Goal: Transaction & Acquisition: Obtain resource

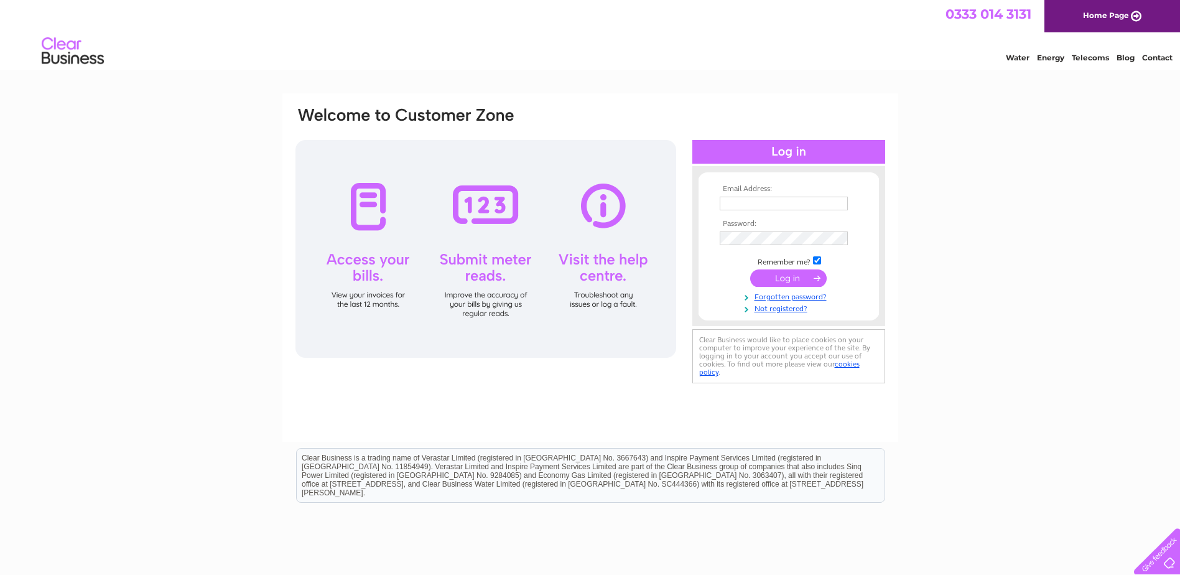
click at [735, 200] on input "text" at bounding box center [784, 204] width 128 height 14
type input "mandy@methcroft.co.uk"
click at [817, 262] on input "checkbox" at bounding box center [817, 260] width 8 height 8
checkbox input "false"
click at [771, 278] on input "submit" at bounding box center [788, 277] width 76 height 17
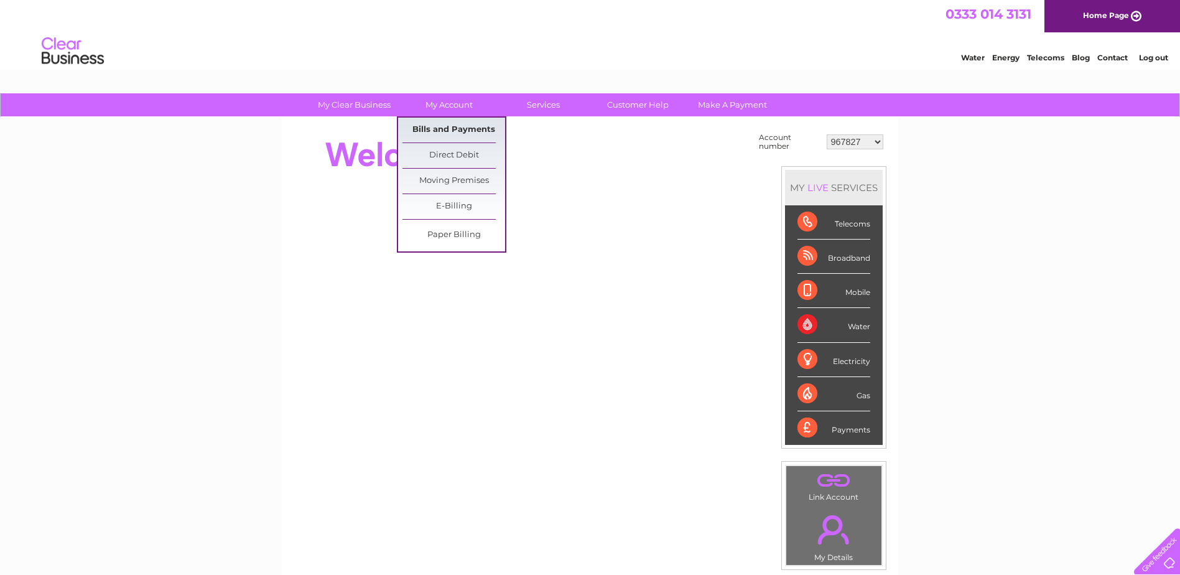
click at [458, 130] on link "Bills and Payments" at bounding box center [453, 130] width 103 height 25
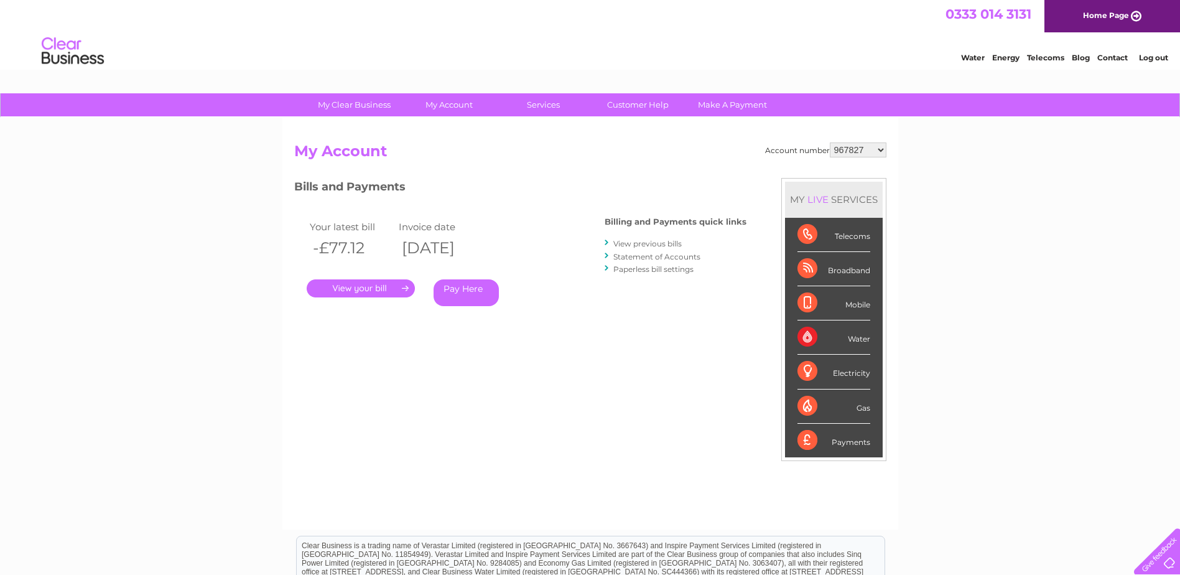
click at [884, 147] on select "967827 970219 1093482 1094668 30264723 30287101 30309218 30309220" at bounding box center [858, 149] width 57 height 15
select select "30309220"
click at [830, 142] on select "967827 970219 1093482 1094668 30264723 30287101 30309218 30309220" at bounding box center [858, 149] width 57 height 15
click at [651, 244] on link "View previous bills" at bounding box center [647, 243] width 68 height 9
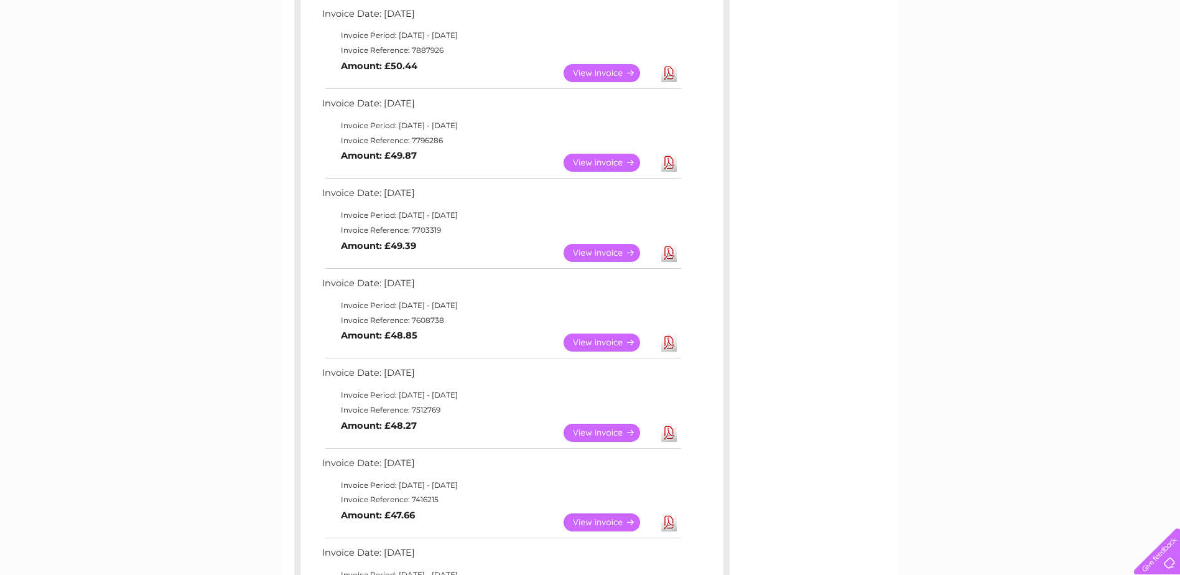
scroll to position [560, 0]
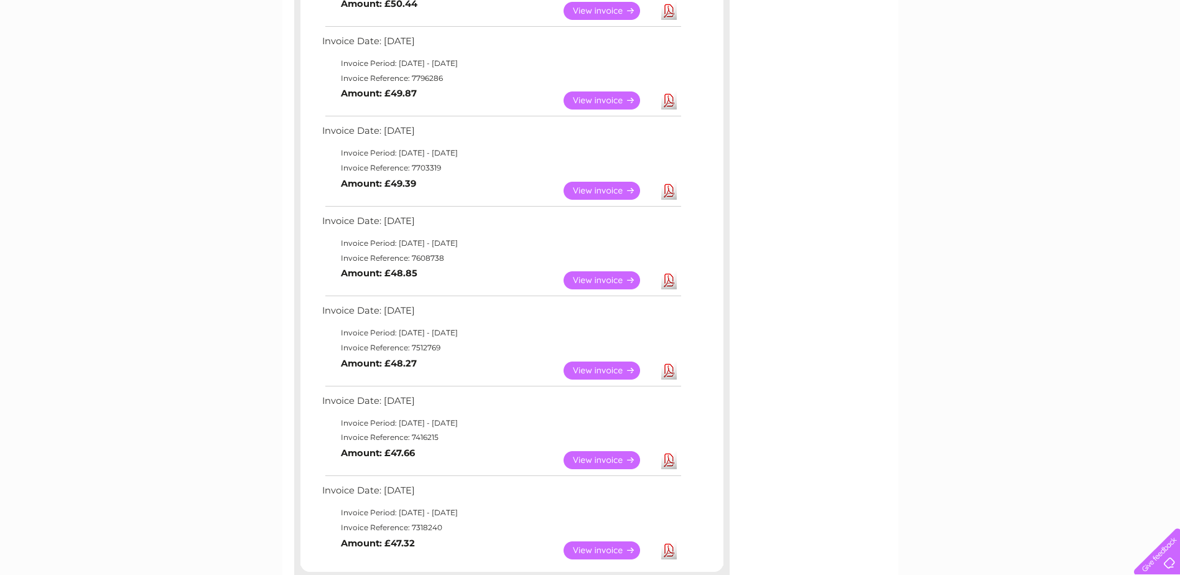
click at [669, 283] on link "Download" at bounding box center [669, 280] width 16 height 18
click at [671, 192] on link "Download" at bounding box center [669, 191] width 16 height 18
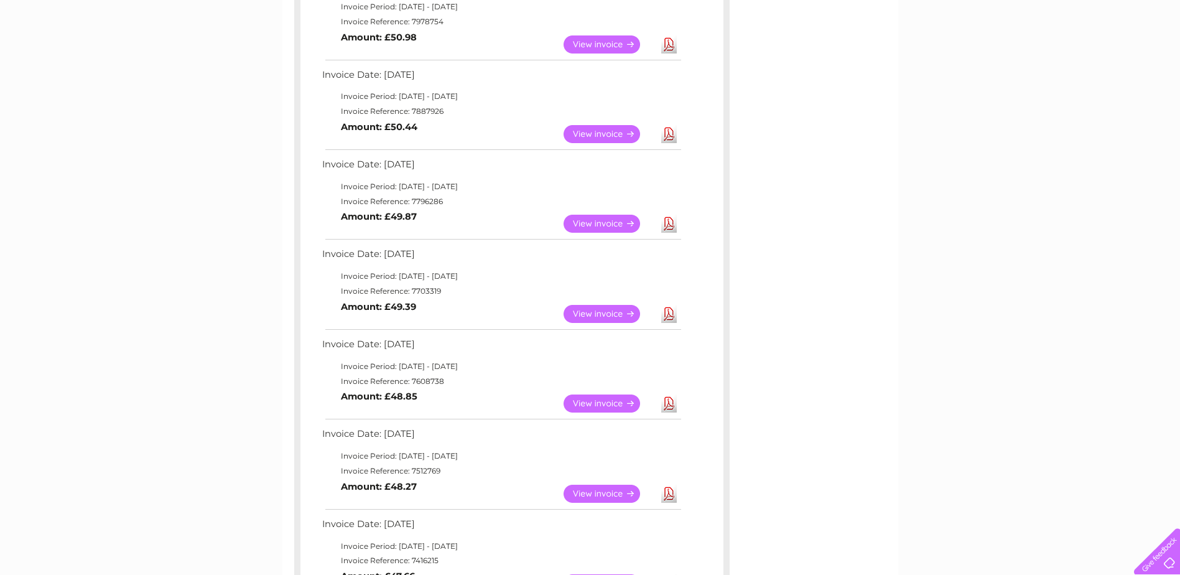
scroll to position [435, 0]
click at [670, 223] on link "Download" at bounding box center [669, 225] width 16 height 18
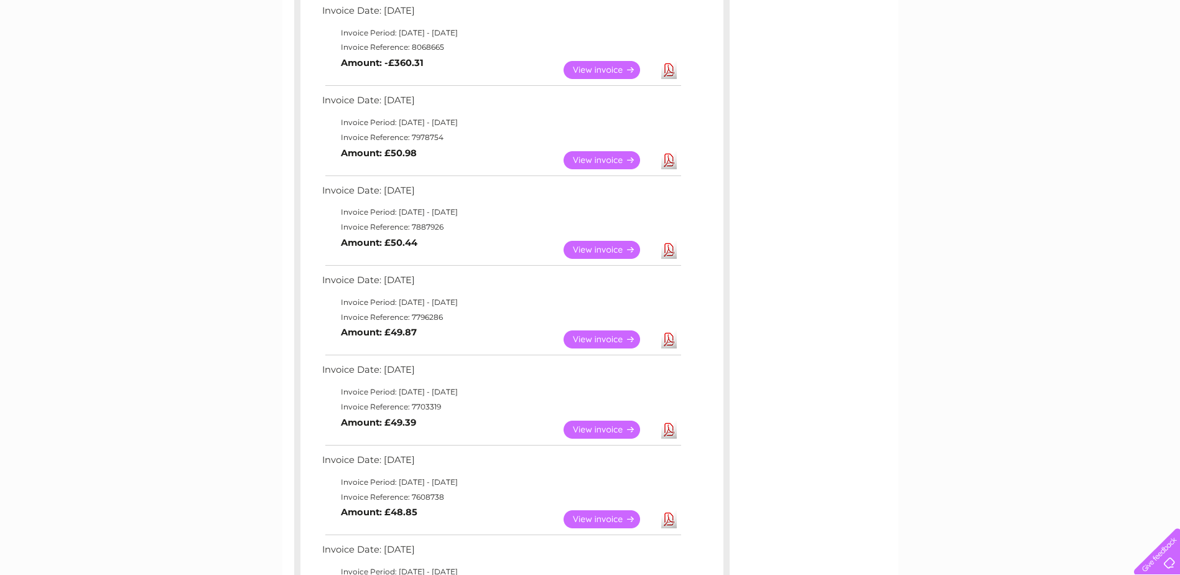
scroll to position [311, 0]
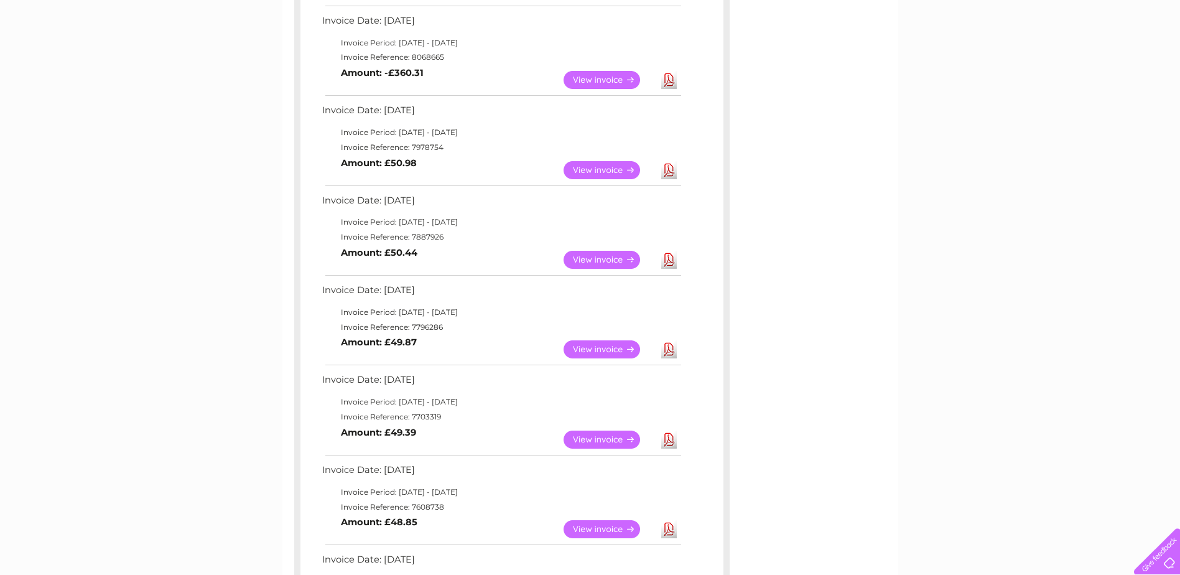
click at [668, 256] on link "Download" at bounding box center [669, 260] width 16 height 18
click at [673, 172] on link "Download" at bounding box center [669, 170] width 16 height 18
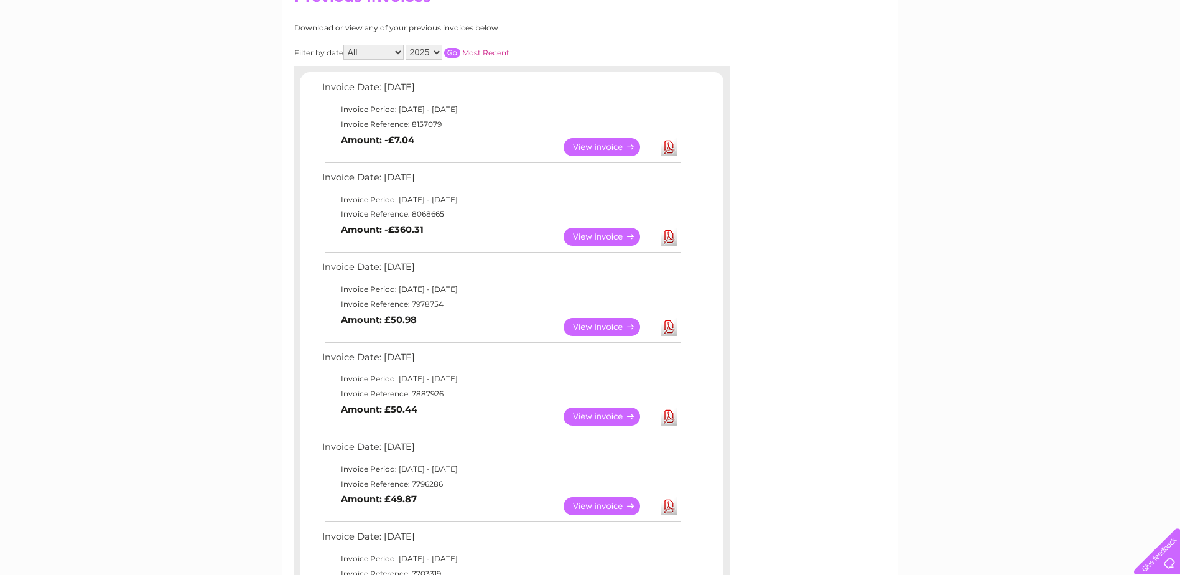
scroll to position [124, 0]
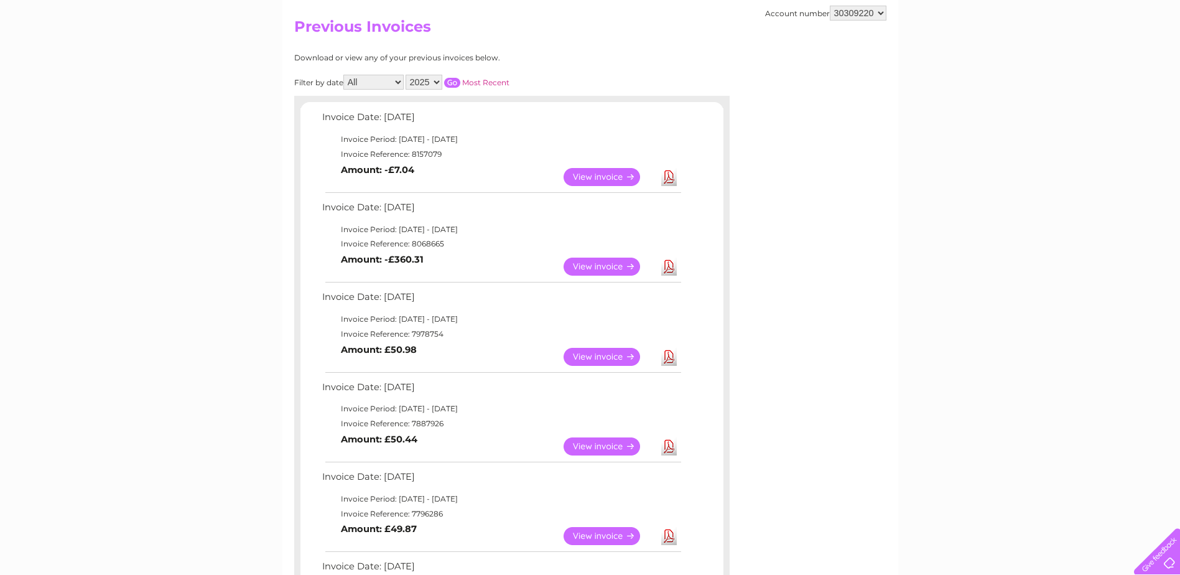
click at [665, 274] on link "Download" at bounding box center [669, 266] width 16 height 18
click at [665, 178] on link "Download" at bounding box center [669, 177] width 16 height 18
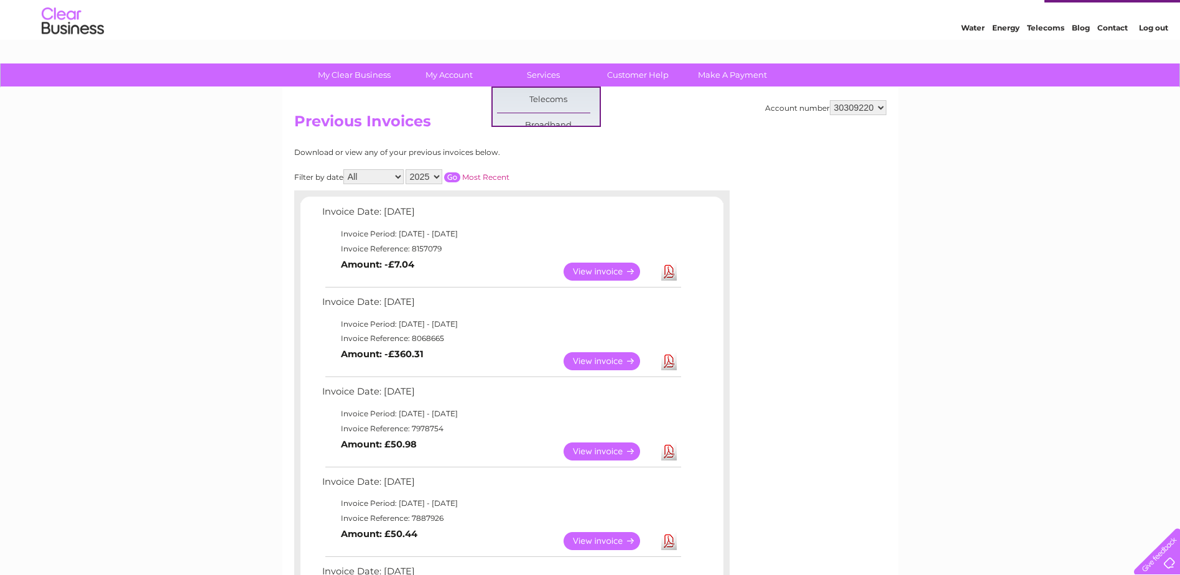
scroll to position [0, 0]
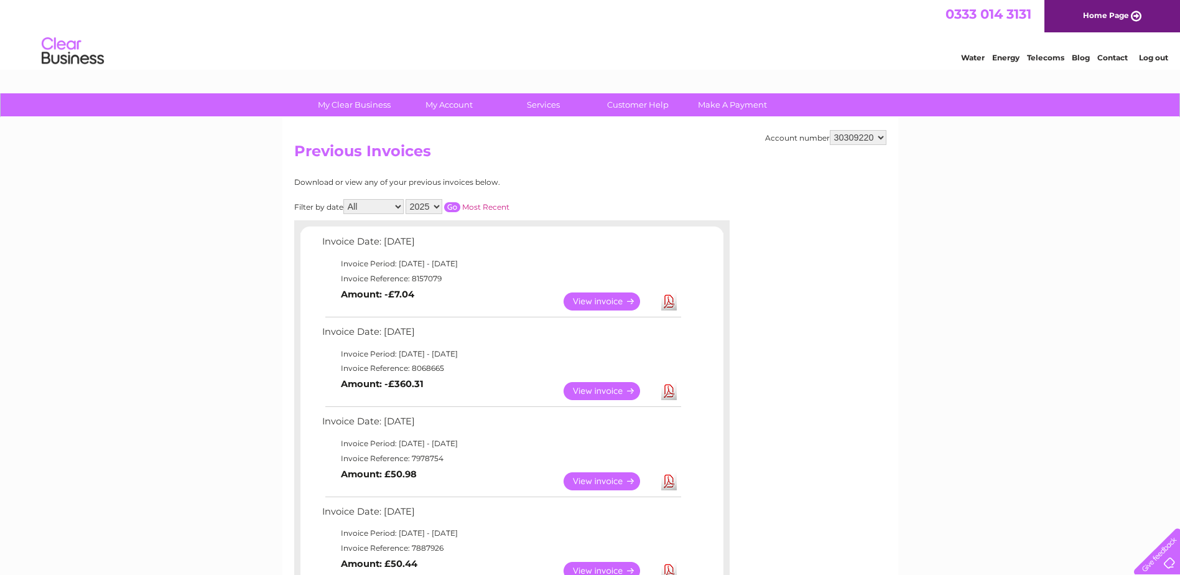
click at [1147, 60] on link "Log out" at bounding box center [1153, 57] width 29 height 9
